Goal: Task Accomplishment & Management: Complete application form

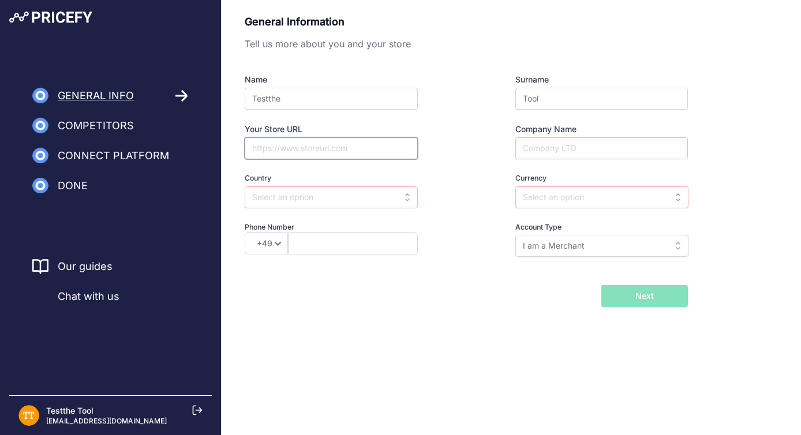
click at [328, 151] on input "Your Store URL" at bounding box center [331, 148] width 173 height 22
type input "homedepot.com"
click at [555, 150] on input "Company Name" at bounding box center [601, 148] width 173 height 22
click at [550, 148] on input "Homedepot" at bounding box center [601, 148] width 173 height 22
type input "Home Depot"
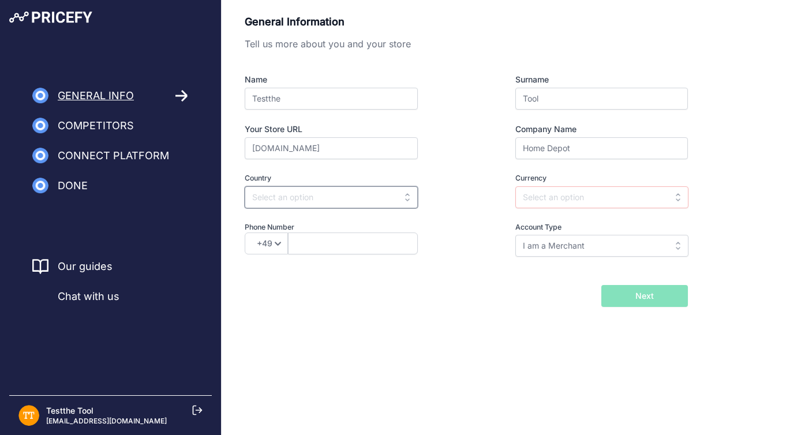
click at [368, 200] on input "text" at bounding box center [331, 197] width 173 height 22
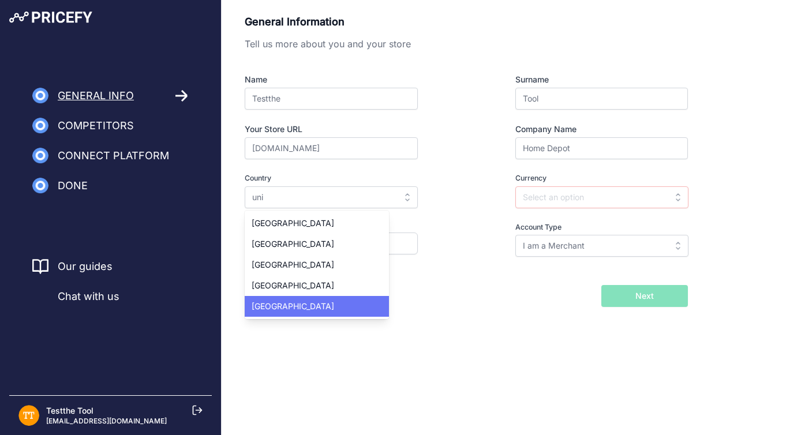
click at [356, 302] on div "United States" at bounding box center [317, 306] width 144 height 21
type input "United States"
type input "USD"
select select "1"
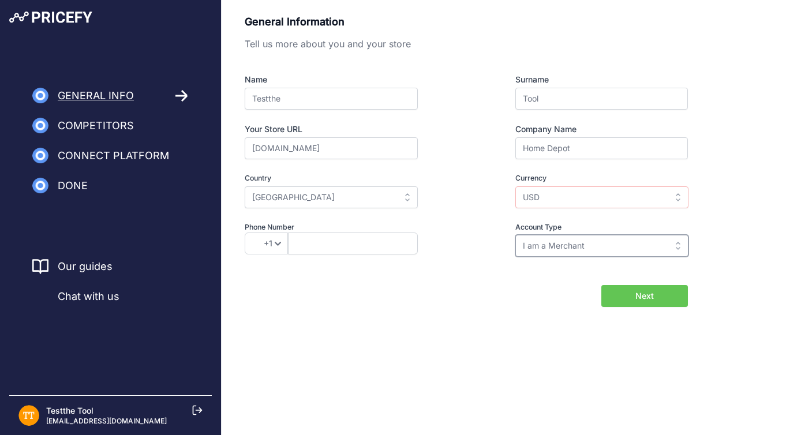
click at [574, 243] on input "I am a Merchant" at bounding box center [601, 246] width 173 height 22
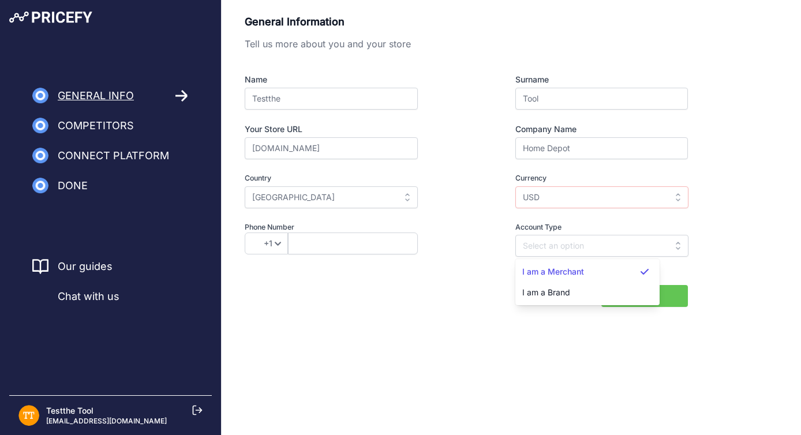
click at [447, 253] on div "+49 +43 +32 +1 +86 +34 +358 +33 +30 +39 +81 +352 +31 +48 +351 +420 +44 +46 +41 …" at bounding box center [352, 244] width 215 height 22
type input "I am a Merchant"
click at [638, 295] on span "Next" at bounding box center [644, 296] width 18 height 12
click at [366, 248] on input "text" at bounding box center [353, 244] width 130 height 22
paste input "+1 5056348673"
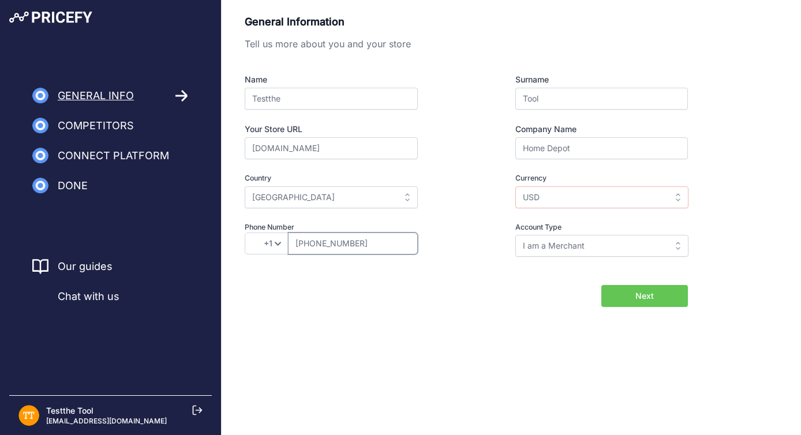
type input "+1 5056348673"
click at [654, 297] on button "Next" at bounding box center [644, 296] width 87 height 22
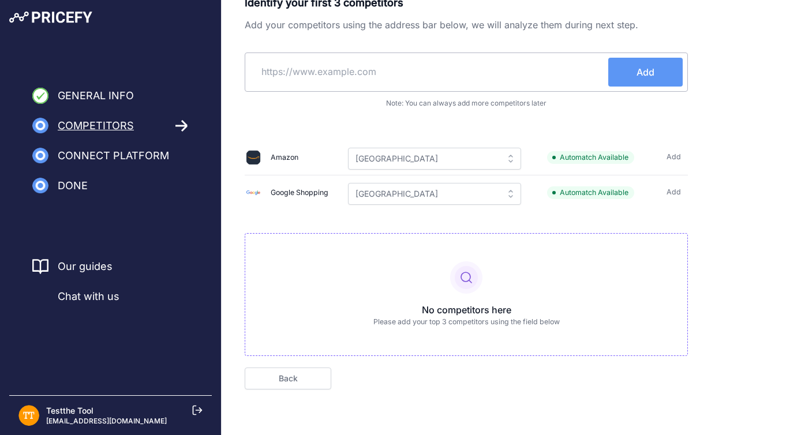
scroll to position [24, 0]
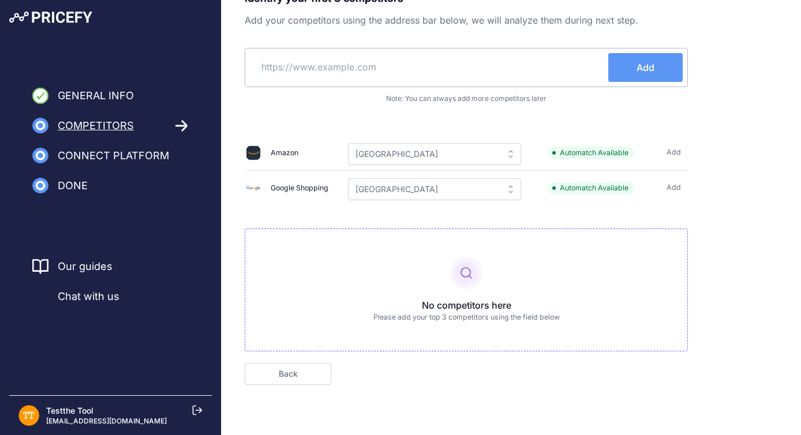
click at [675, 149] on span "Add" at bounding box center [674, 152] width 14 height 11
click at [678, 184] on span "Add" at bounding box center [674, 187] width 14 height 11
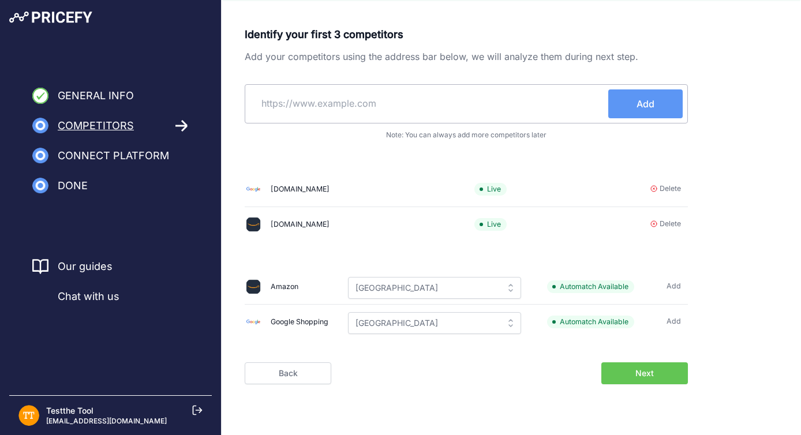
scroll to position [0, 0]
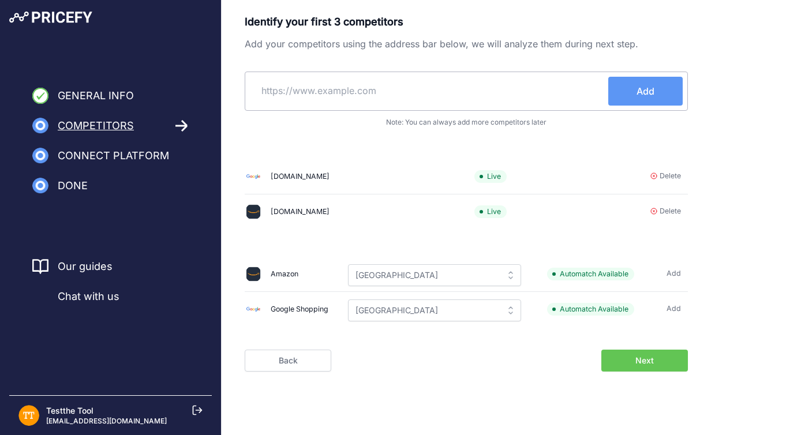
click at [664, 210] on span "Delete" at bounding box center [670, 211] width 21 height 11
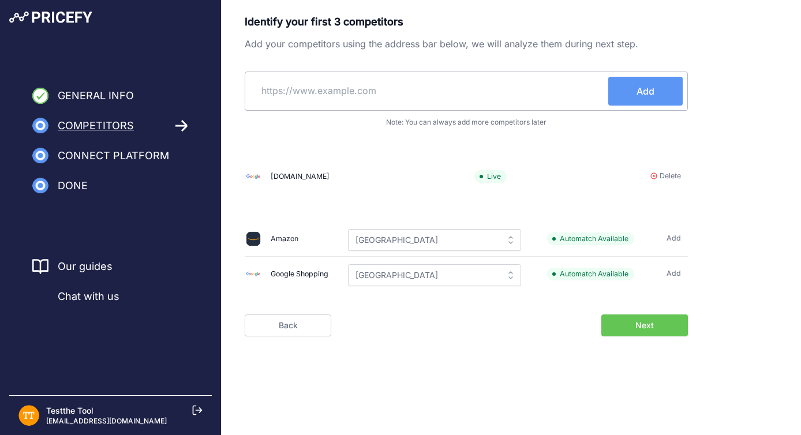
click at [624, 331] on button "Next" at bounding box center [644, 326] width 87 height 22
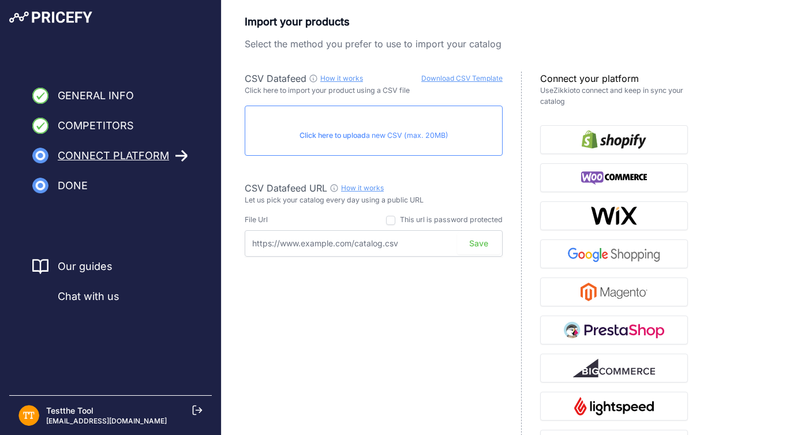
click at [450, 77] on link "Download CSV Template" at bounding box center [461, 78] width 81 height 9
click at [419, 294] on div "CSV Datafeed How it works Download CSV Template Check guide for CSV Datafeed Cl…" at bounding box center [383, 265] width 277 height 387
click at [458, 324] on div "CSV Datafeed How it works Download CSV Template Check guide for CSV Datafeed Cl…" at bounding box center [383, 265] width 277 height 387
click at [368, 132] on p "Click here to upload a new CSV (max. 20MB)" at bounding box center [374, 135] width 238 height 11
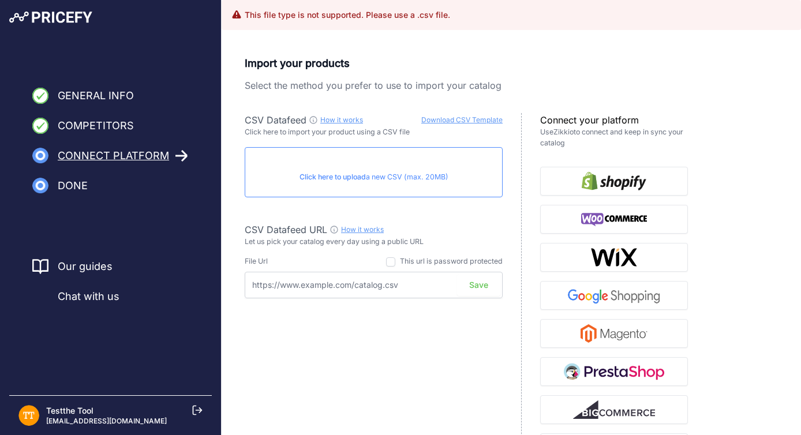
click at [378, 177] on p "Click here to upload a new CSV (max. 20MB)" at bounding box center [374, 177] width 238 height 11
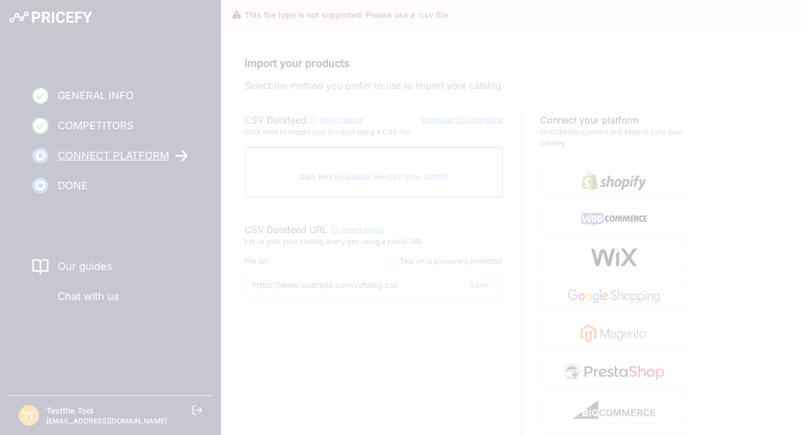
type input "https://csv.pricefy.io/merchant/manual_csv/9995/2025_08_28_19_44_MANUAL_CSV_999…"
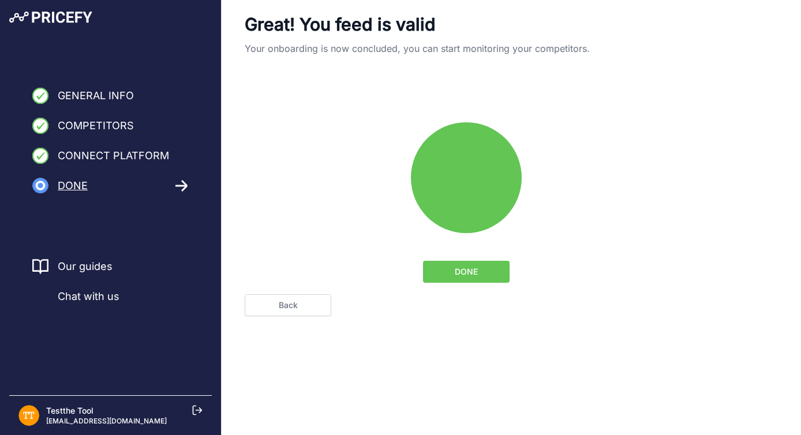
click at [472, 274] on span "DONE" at bounding box center [466, 272] width 23 height 12
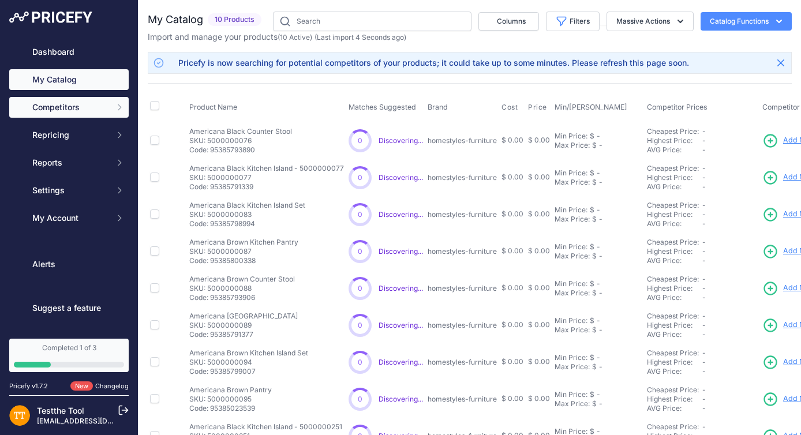
click at [85, 104] on span "Competitors" at bounding box center [70, 108] width 76 height 12
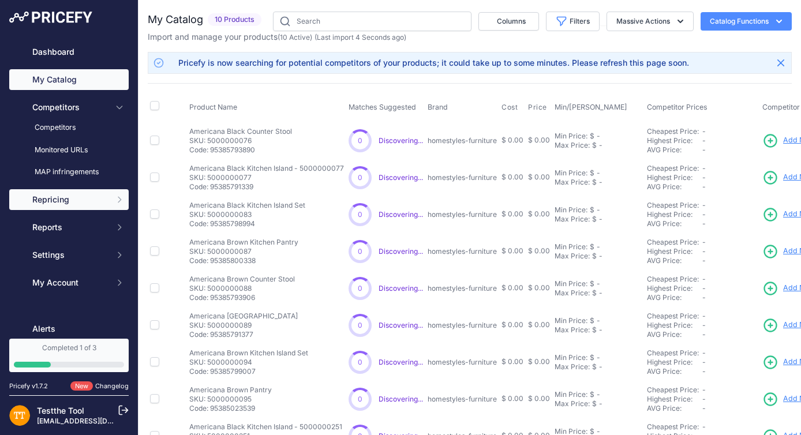
click at [81, 196] on span "Repricing" at bounding box center [70, 200] width 76 height 12
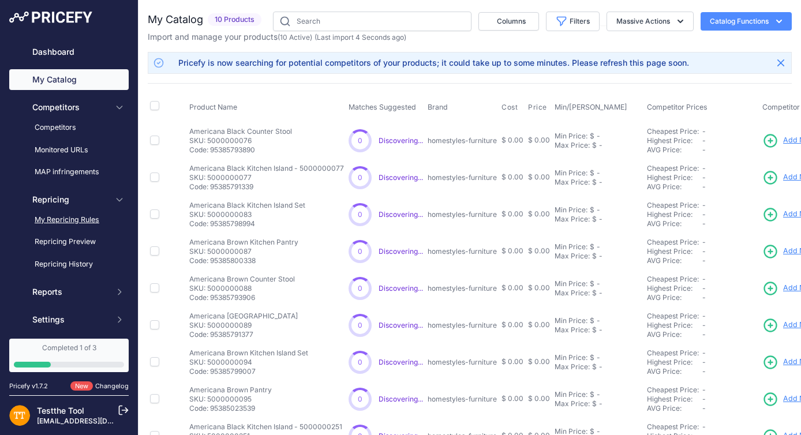
click at [82, 214] on link "My Repricing Rules" at bounding box center [68, 220] width 119 height 20
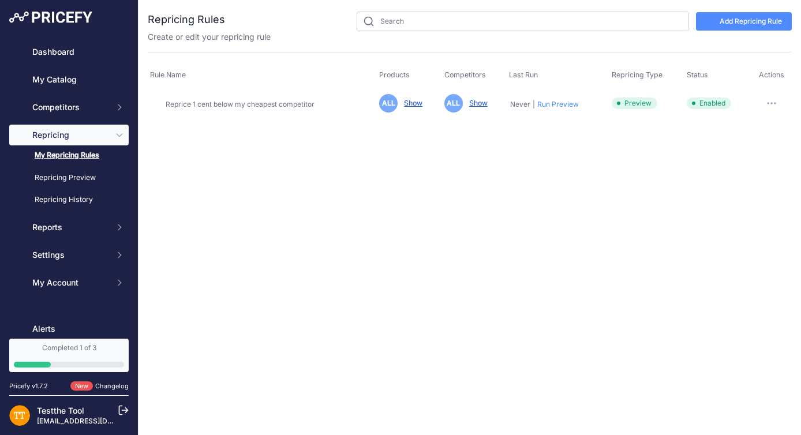
click at [751, 20] on link "Add Repricing Rule" at bounding box center [744, 21] width 96 height 18
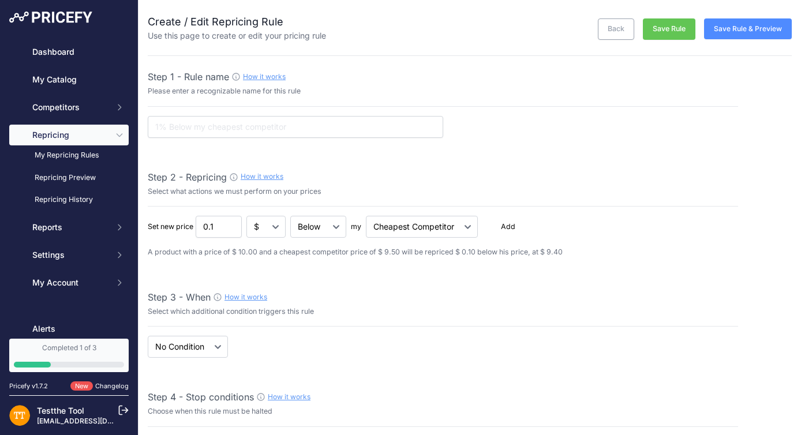
select select "7"
click at [290, 126] on input "text" at bounding box center [296, 127] width 296 height 22
type input "test rule"
click at [356, 178] on div "Step 2 - Repricing How it works" at bounding box center [443, 177] width 590 height 14
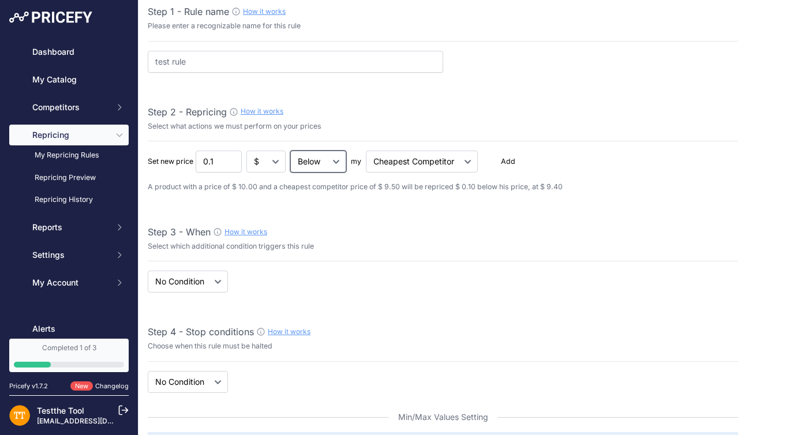
click at [322, 160] on select "Below Above Equal" at bounding box center [318, 162] width 56 height 22
click at [416, 158] on select "Cheapest Competitor Highest Competitor" at bounding box center [422, 162] width 112 height 22
click at [511, 158] on span "Add" at bounding box center [508, 161] width 14 height 11
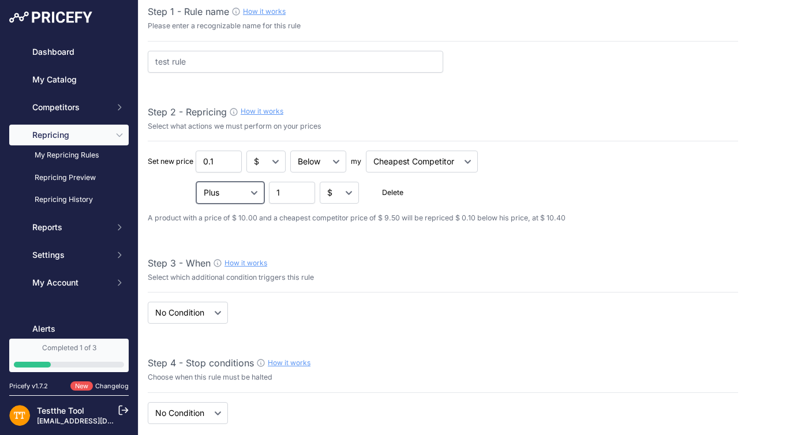
click at [255, 190] on select "Plus Minus Multiplied Divided" at bounding box center [230, 193] width 68 height 22
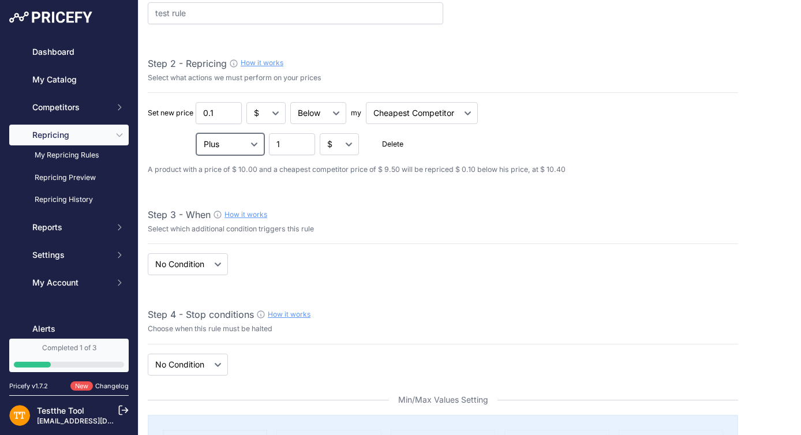
scroll to position [117, 0]
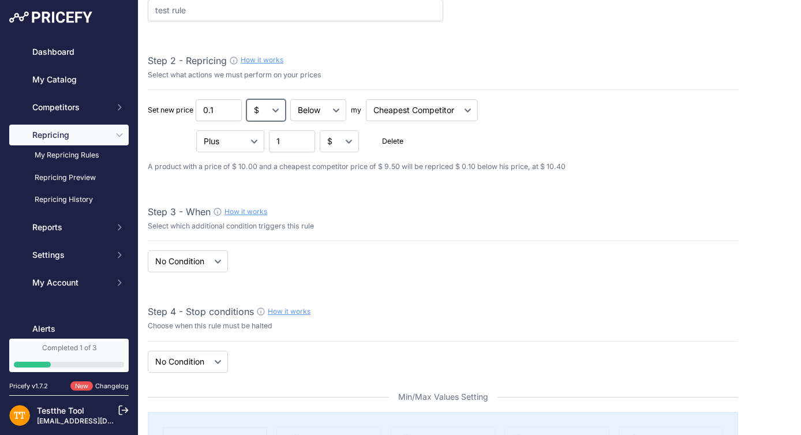
click at [278, 111] on select "$ %" at bounding box center [265, 110] width 39 height 22
click at [318, 170] on p "A product with a price of $ 10.00 and a cheapest competitor price of $ 9.50 wil…" at bounding box center [443, 167] width 590 height 11
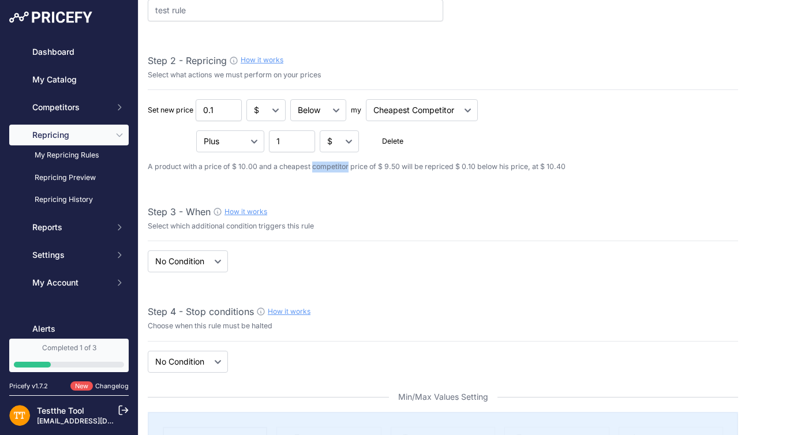
click at [318, 170] on p "A product with a price of $ 10.00 and a cheapest competitor price of $ 9.50 wil…" at bounding box center [443, 167] width 590 height 11
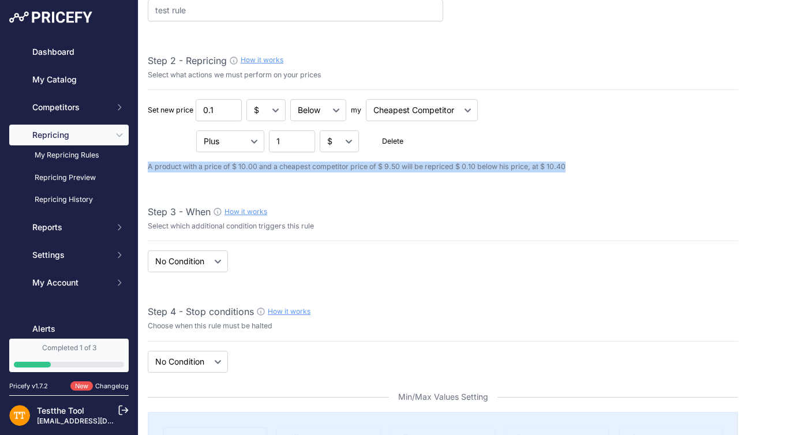
click at [338, 171] on p "A product with a price of $ 10.00 and a cheapest competitor price of $ 9.50 wil…" at bounding box center [443, 167] width 590 height 11
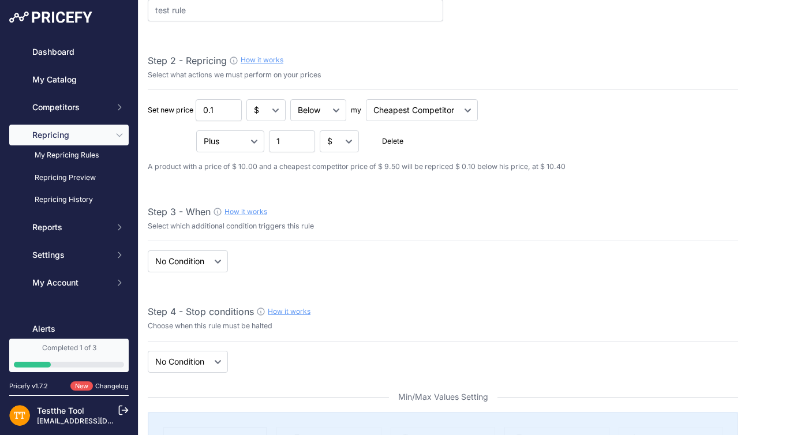
click at [338, 171] on p "A product with a price of $ 10.00 and a cheapest competitor price of $ 9.50 wil…" at bounding box center [443, 167] width 590 height 11
click at [214, 119] on input "0.1" at bounding box center [219, 110] width 46 height 22
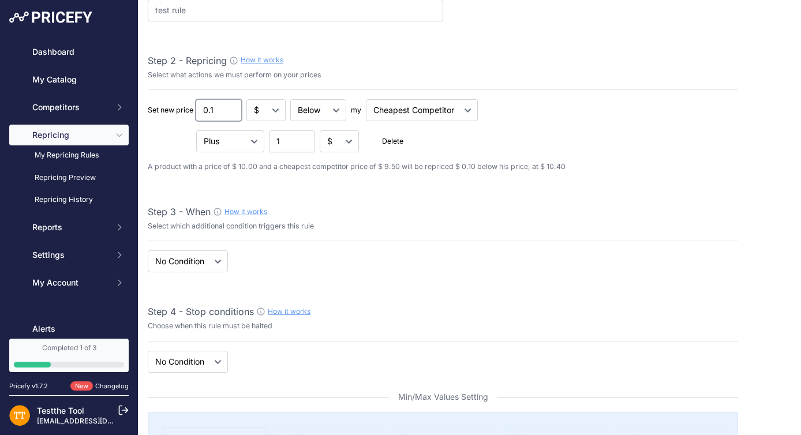
click at [209, 110] on input "0.1" at bounding box center [219, 110] width 46 height 22
click at [308, 235] on div "Step 3 - When How it works Select which additional condition triggers this rule" at bounding box center [443, 223] width 590 height 37
click at [220, 266] on select "When No Condition" at bounding box center [188, 261] width 80 height 22
select select "when"
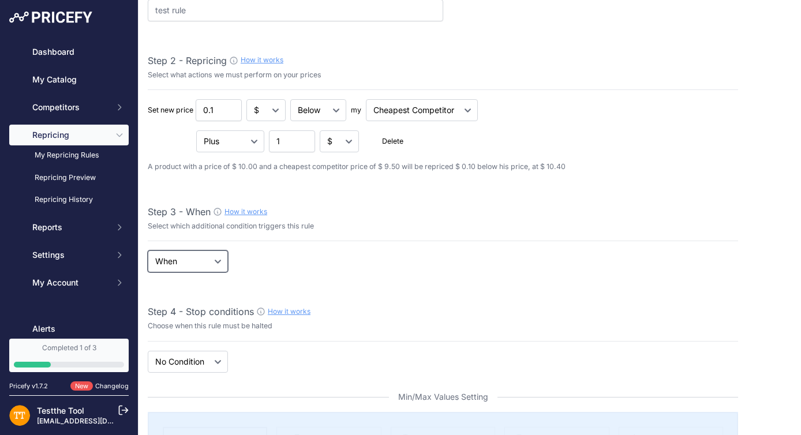
click at [148, 250] on select "When No Condition" at bounding box center [188, 261] width 80 height 22
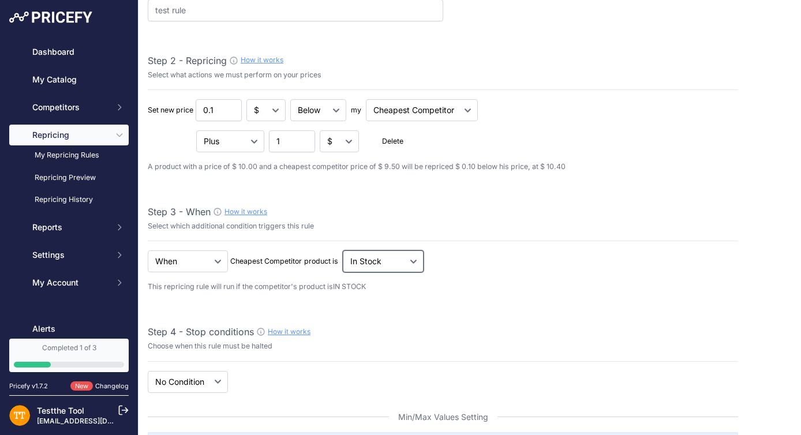
click at [346, 121] on select "Out Of Stock In Stock" at bounding box center [318, 110] width 56 height 22
click at [343, 121] on select "Out Of Stock In Stock" at bounding box center [318, 110] width 56 height 22
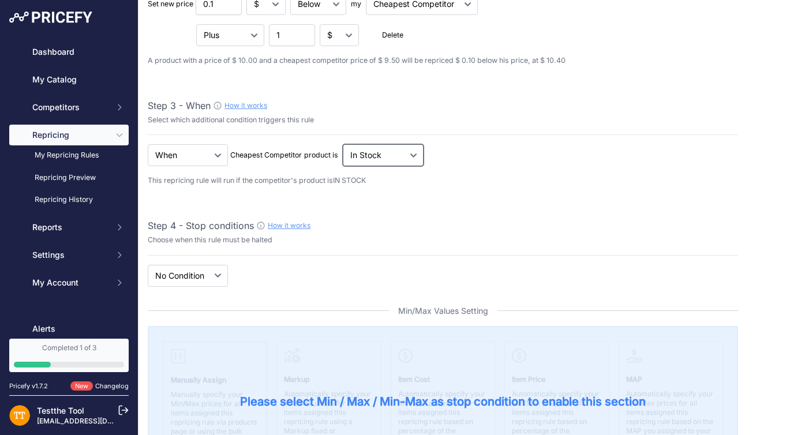
scroll to position [227, 0]
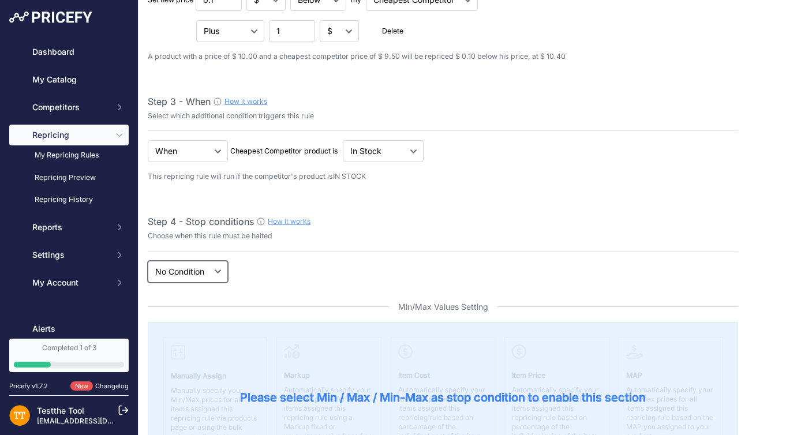
click at [215, 264] on select "New Price No Condition" at bounding box center [188, 272] width 80 height 22
select select "price"
click at [148, 261] on select "New Price No Condition" at bounding box center [188, 272] width 80 height 22
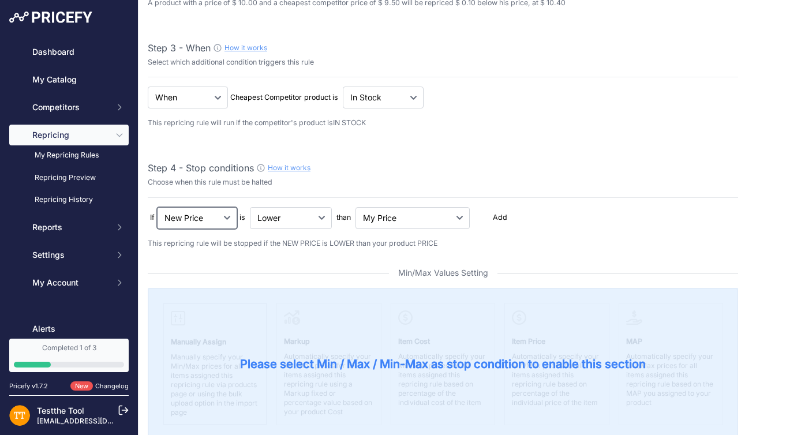
scroll to position [283, 0]
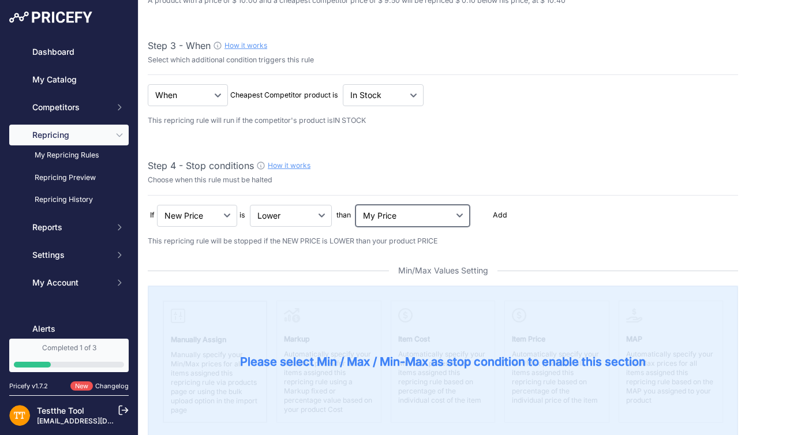
click at [409, 211] on select "My Price Min Price Max Price Min/Max Price My Cost" at bounding box center [413, 216] width 114 height 22
click at [357, 205] on select "My Price Min Price Max Price Min/Max Price My Cost" at bounding box center [413, 216] width 114 height 22
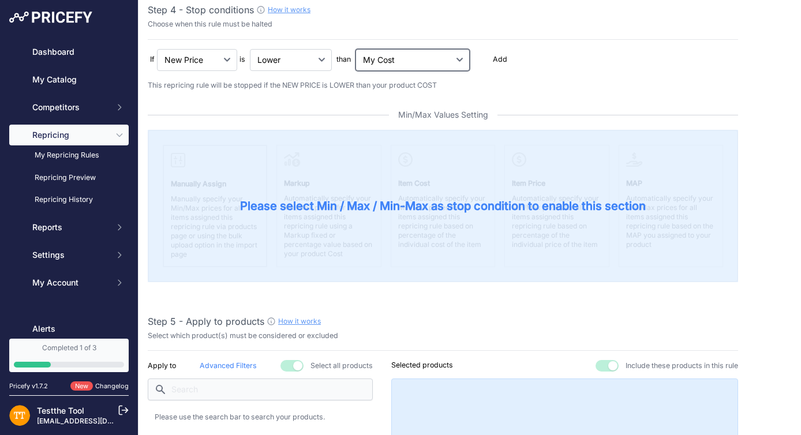
scroll to position [452, 0]
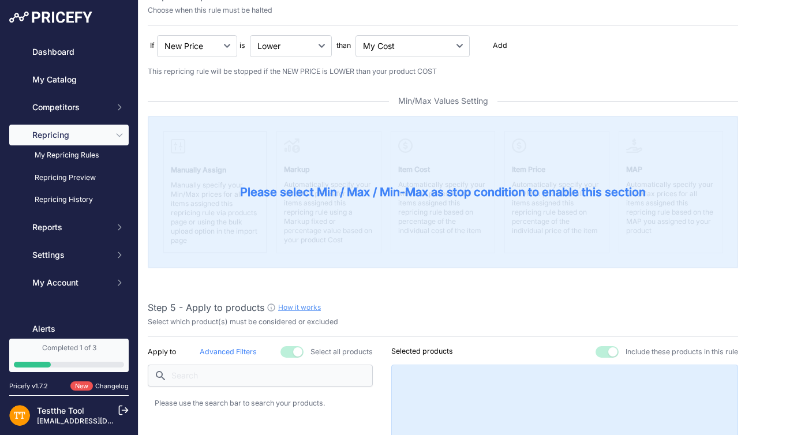
click at [482, 42] on span "Add" at bounding box center [495, 45] width 33 height 11
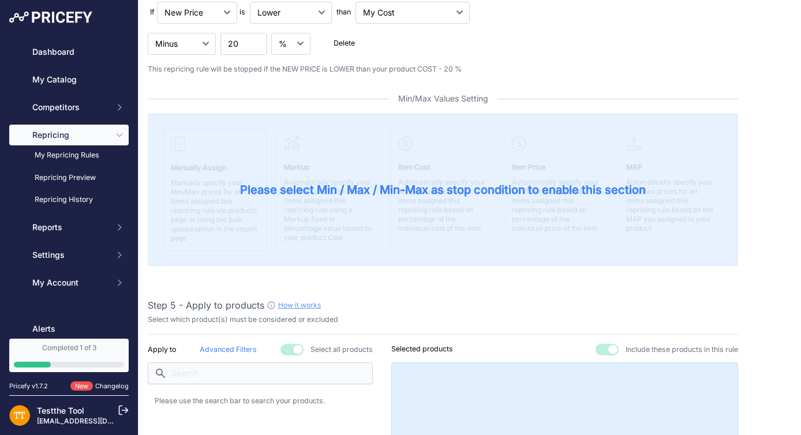
scroll to position [489, 0]
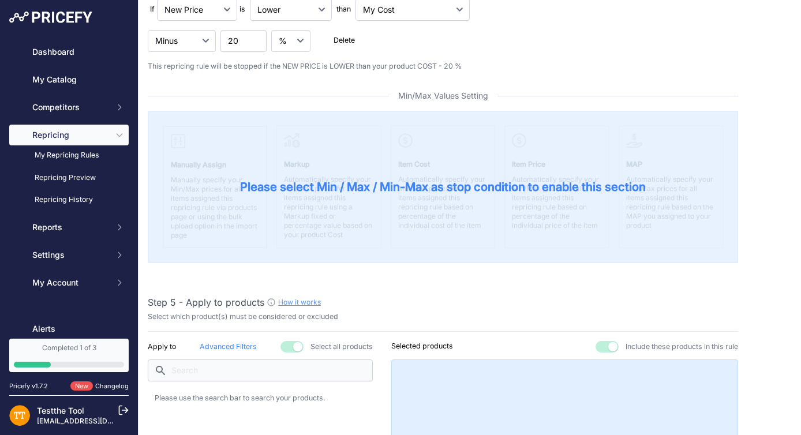
click at [437, 100] on span "Min/Max Values Setting" at bounding box center [443, 96] width 109 height 12
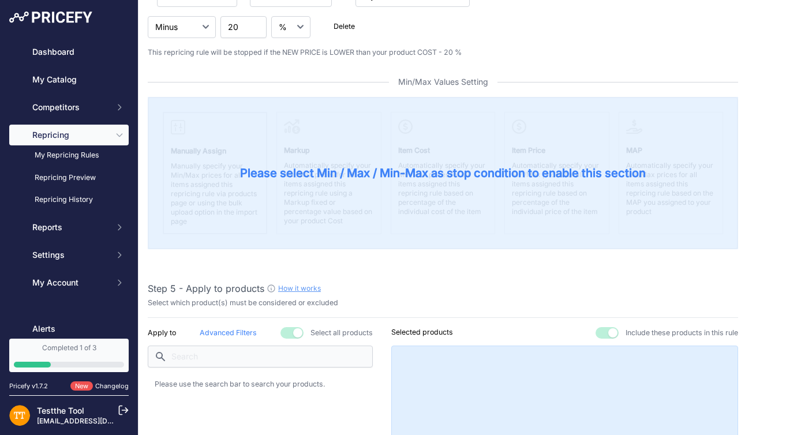
scroll to position [501, 0]
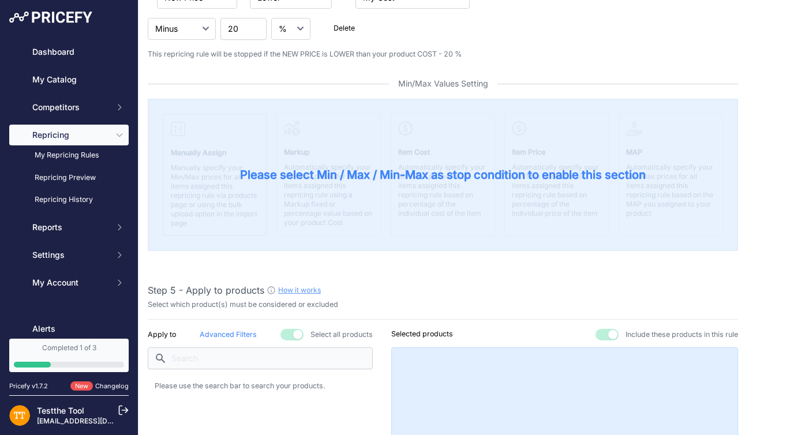
click at [435, 173] on span "Please select Min / Max / Min-Max as stop condition to enable this section" at bounding box center [443, 175] width 406 height 16
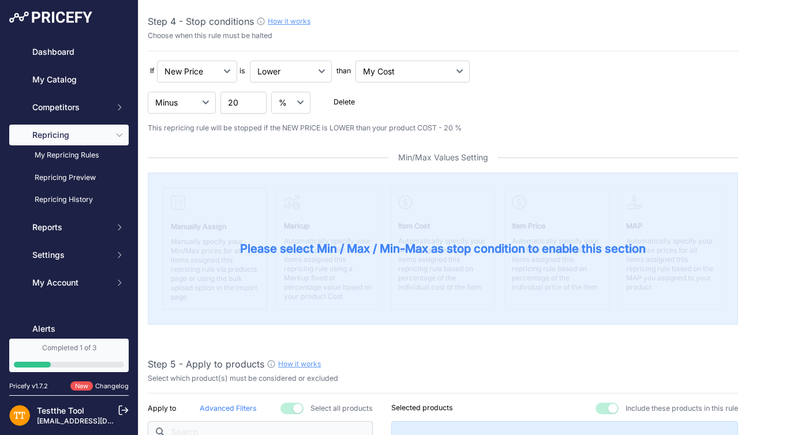
scroll to position [409, 0]
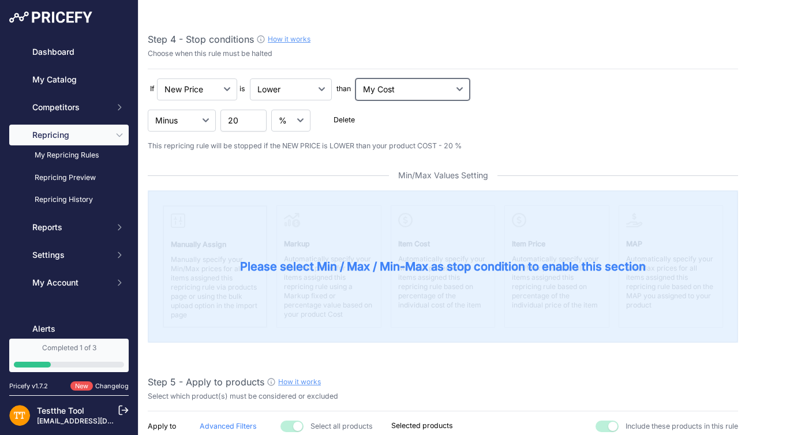
click at [408, 99] on select "My Price Min Price Max Price Min/Max Price My Cost" at bounding box center [413, 89] width 114 height 22
select select "min_price"
click at [357, 78] on select "My Price Min Price Max Price Min/Max Price My Cost" at bounding box center [413, 89] width 114 height 22
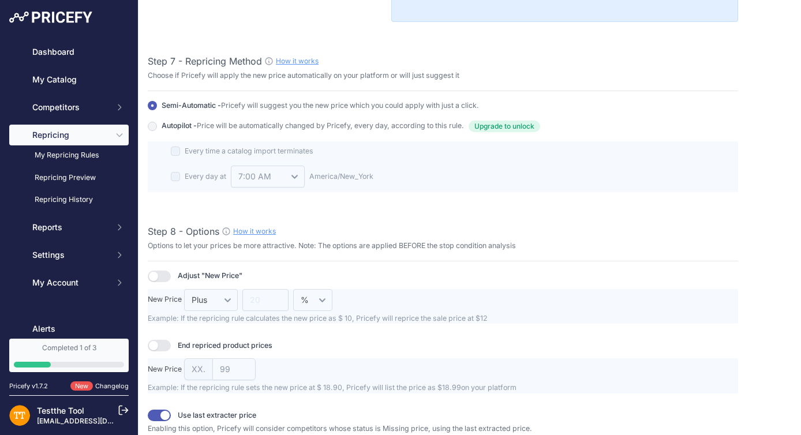
scroll to position [1314, 0]
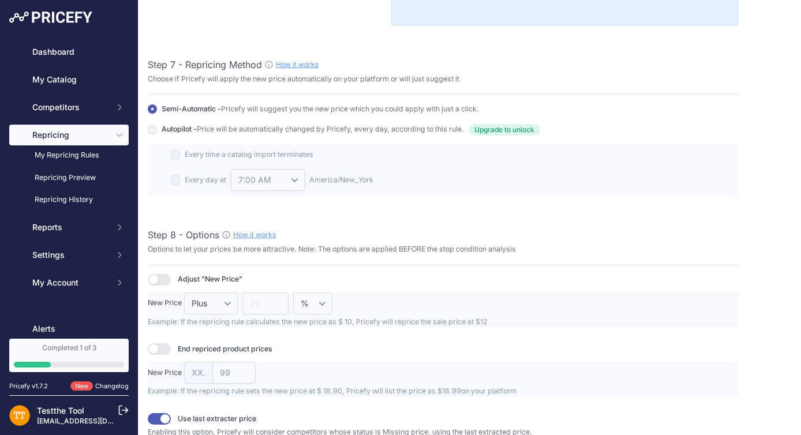
click at [526, 128] on span "Upgrade to unlock" at bounding box center [505, 130] width 72 height 12
click at [157, 114] on input "Autopilot - Price will be automatically changed by Pricefy, every day, accordin…" at bounding box center [152, 108] width 9 height 9
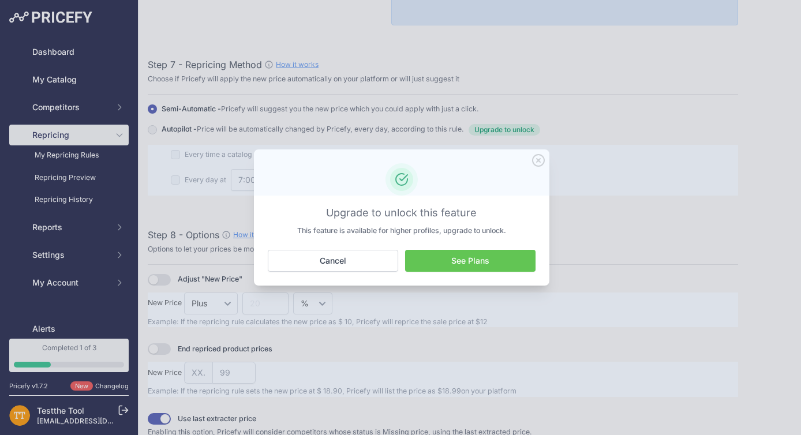
click at [472, 254] on link "See Plans" at bounding box center [470, 261] width 130 height 22
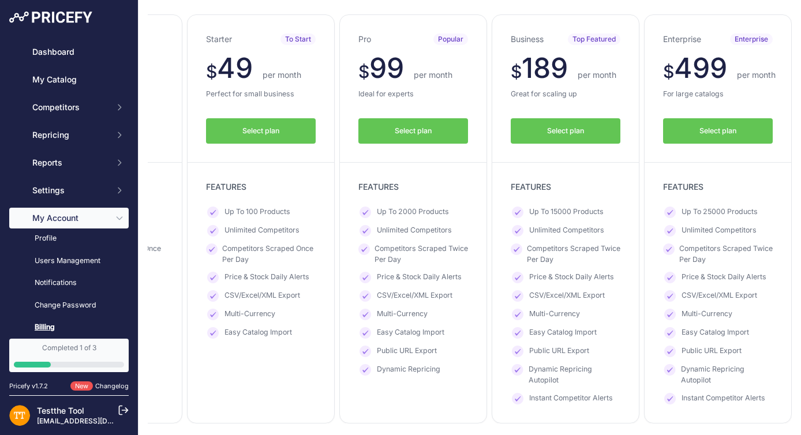
scroll to position [134, 0]
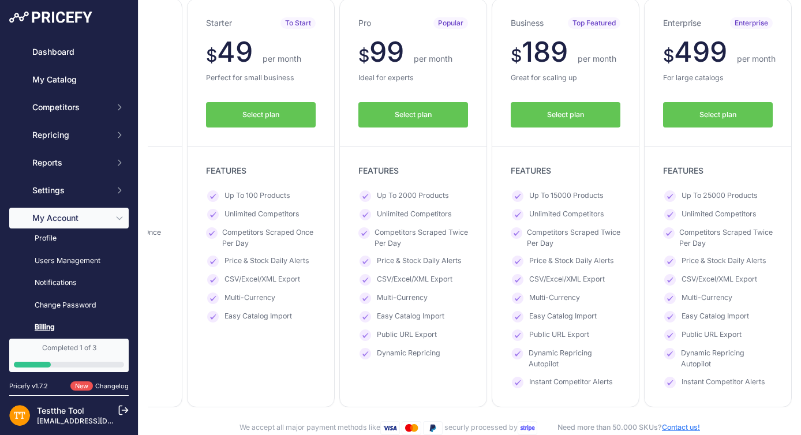
click at [92, 356] on link "Completed 1 of 3" at bounding box center [68, 355] width 119 height 33
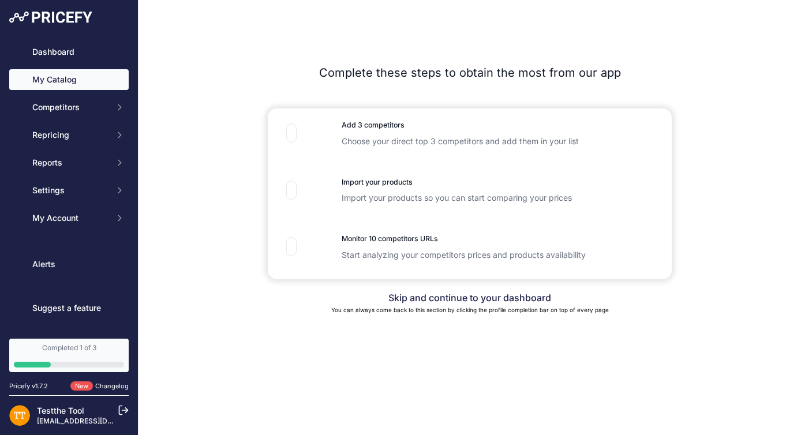
click at [91, 76] on link "My Catalog" at bounding box center [68, 79] width 119 height 21
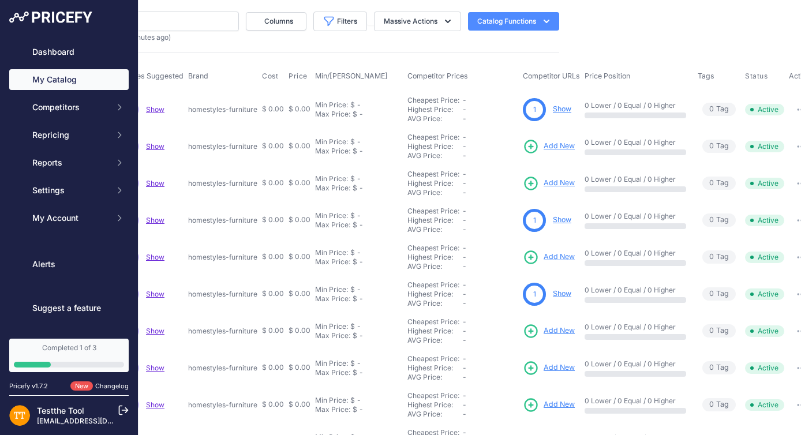
scroll to position [0, 244]
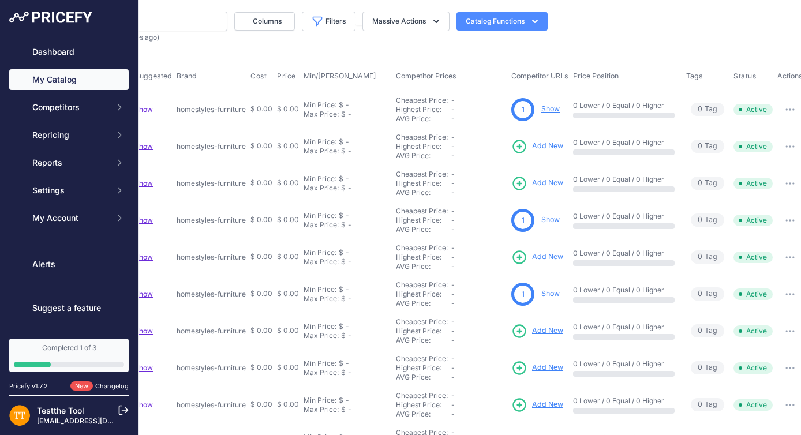
click at [784, 107] on button "button" at bounding box center [790, 110] width 23 height 16
click at [424, 26] on button "Massive Actions" at bounding box center [405, 22] width 87 height 20
click at [493, 23] on button "Catalog Functions" at bounding box center [502, 21] width 91 height 18
click at [387, 43] on div "My Catalog 10 Products" at bounding box center [226, 236] width 644 height 449
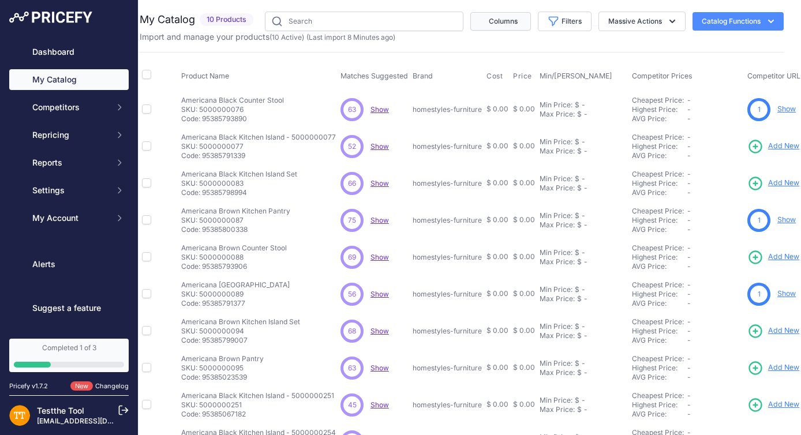
scroll to position [0, 0]
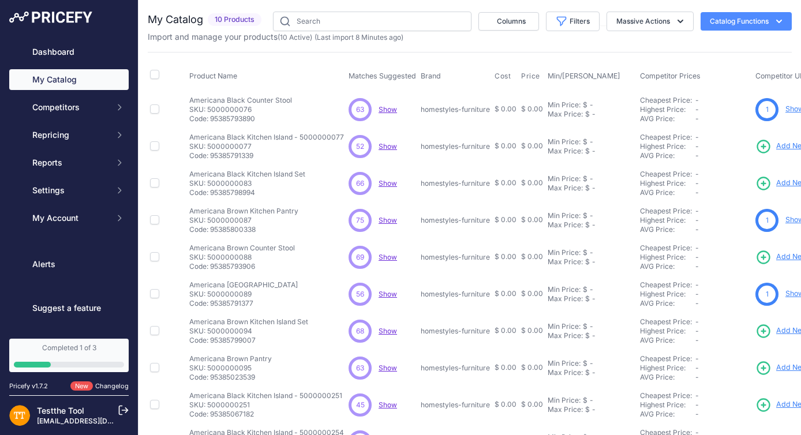
click at [391, 111] on span "Show" at bounding box center [388, 109] width 18 height 9
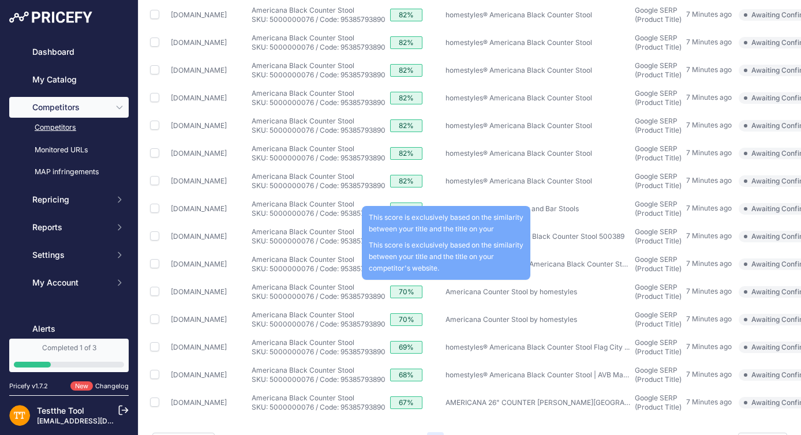
scroll to position [312, 0]
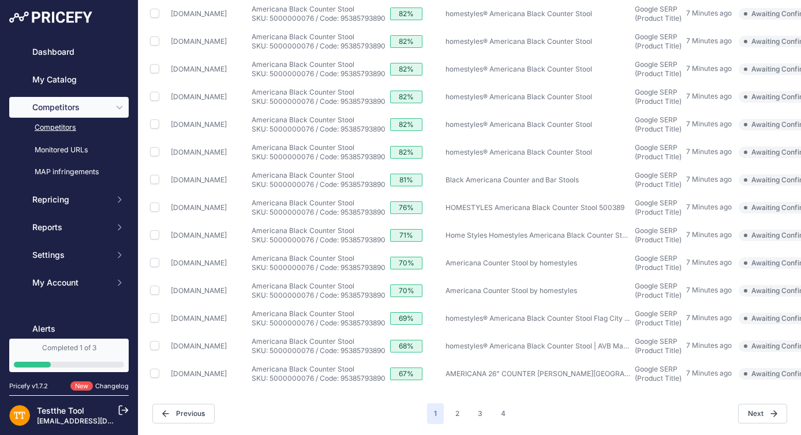
click at [218, 371] on link "[DOMAIN_NAME]" at bounding box center [199, 373] width 56 height 9
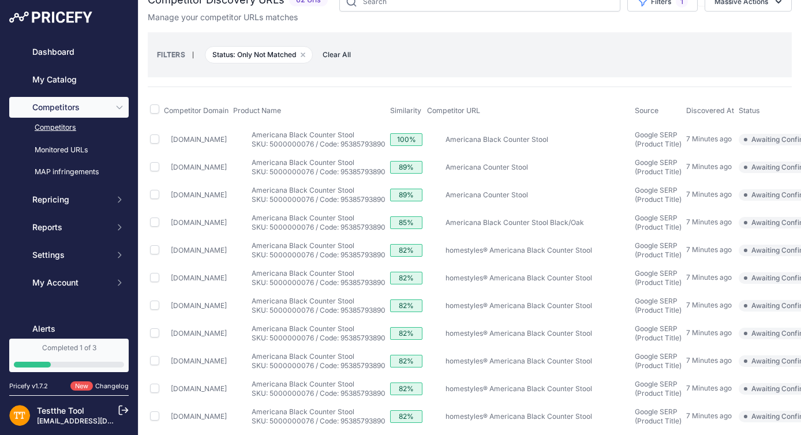
scroll to position [0, 0]
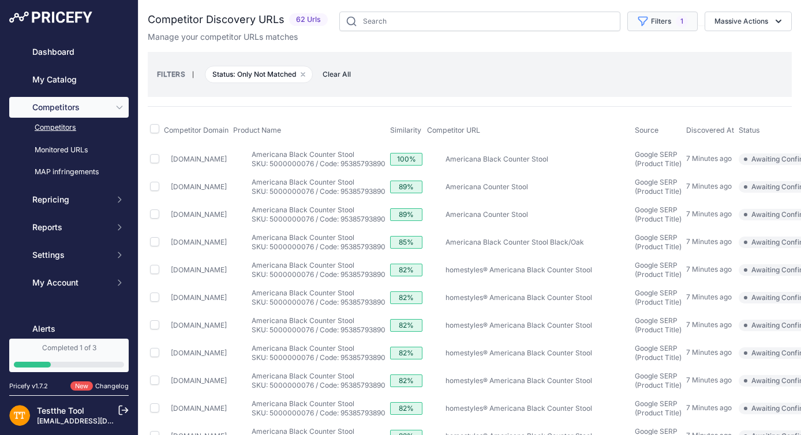
click at [669, 16] on button "Filters 1" at bounding box center [662, 22] width 70 height 20
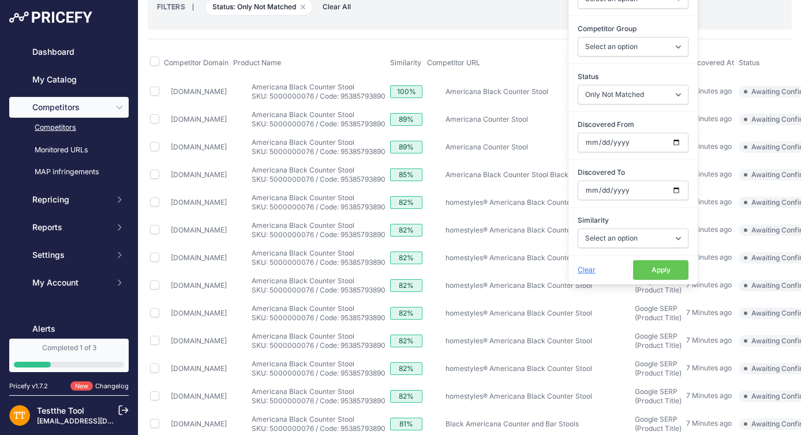
scroll to position [84, 0]
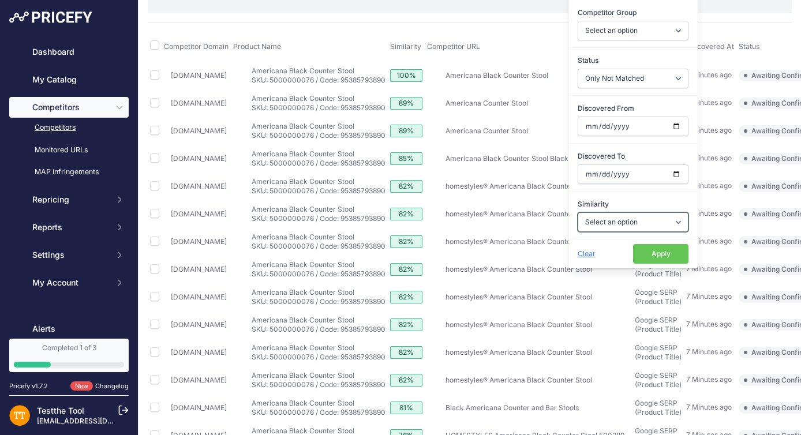
click at [622, 224] on select "Select an option Above 90 % Above 80 % Above 70 % Above 60 % Above 50 % Above 4…" at bounding box center [633, 222] width 111 height 20
select select "90"
click at [578, 212] on select "Select an option Above 90 % Above 80 % Above 70 % Above 60 % Above 50 % Above 4…" at bounding box center [633, 222] width 111 height 20
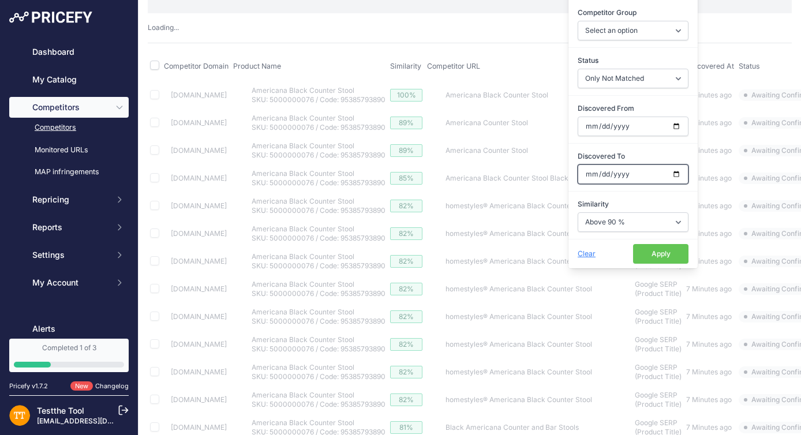
click at [659, 184] on input "Discovered To" at bounding box center [633, 174] width 111 height 20
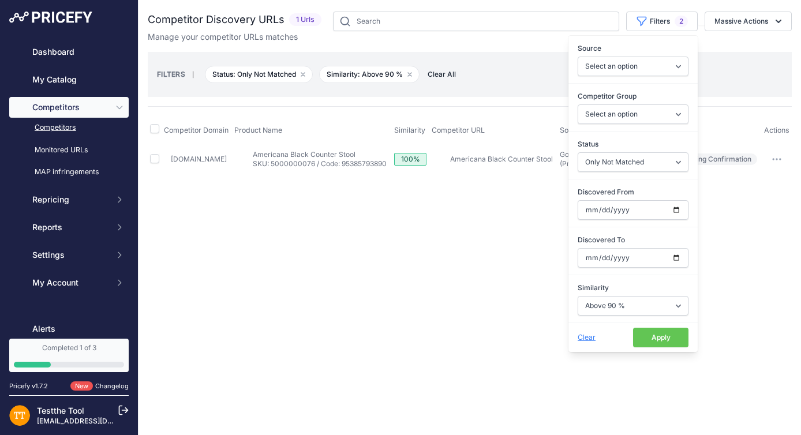
click at [498, 177] on div "You are not connected to the internet. Competitor Discovery URLs" at bounding box center [470, 92] width 644 height 185
